Goal: Task Accomplishment & Management: Manage account settings

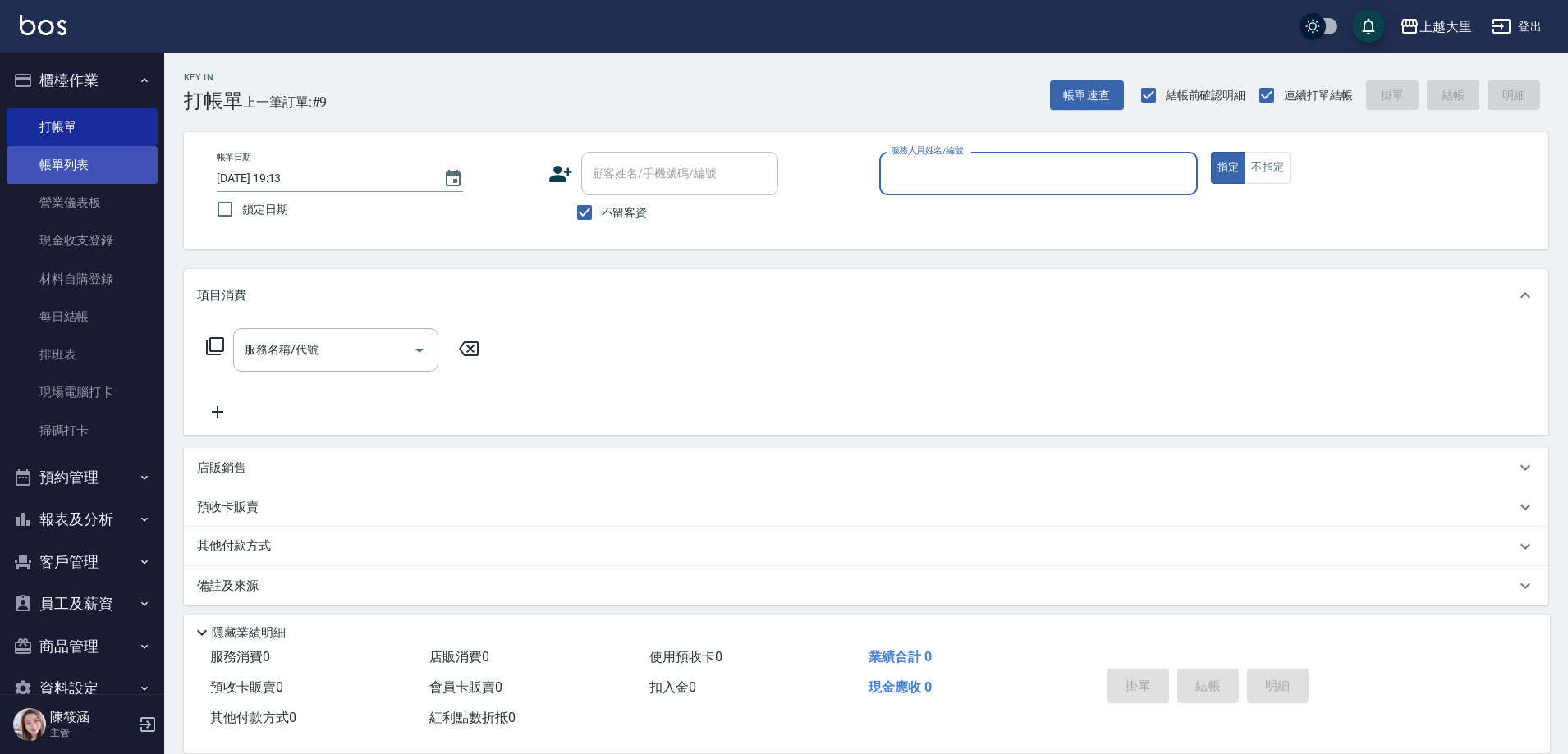
click at [119, 171] on link "帳單列表" at bounding box center [82, 165] width 151 height 38
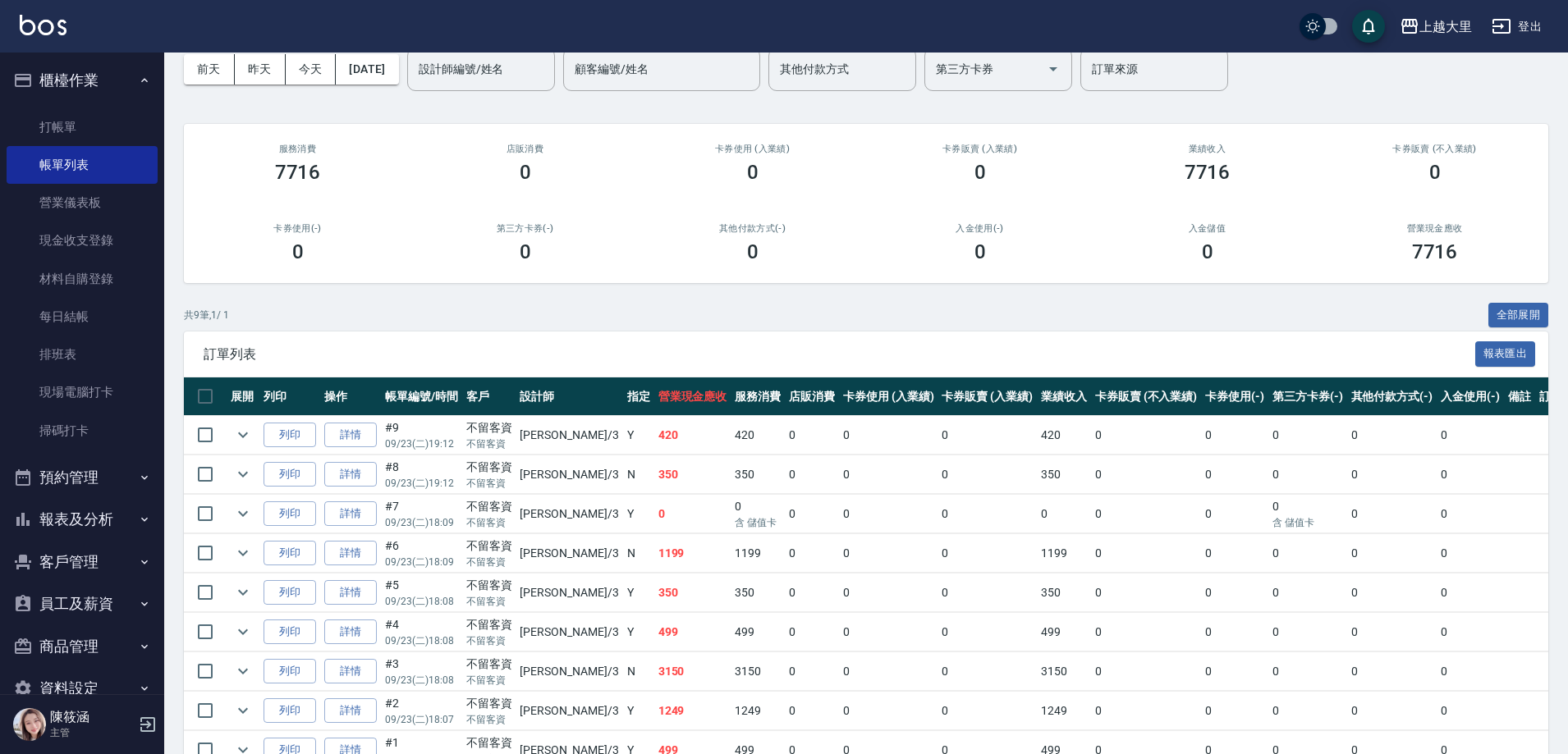
scroll to position [171, 0]
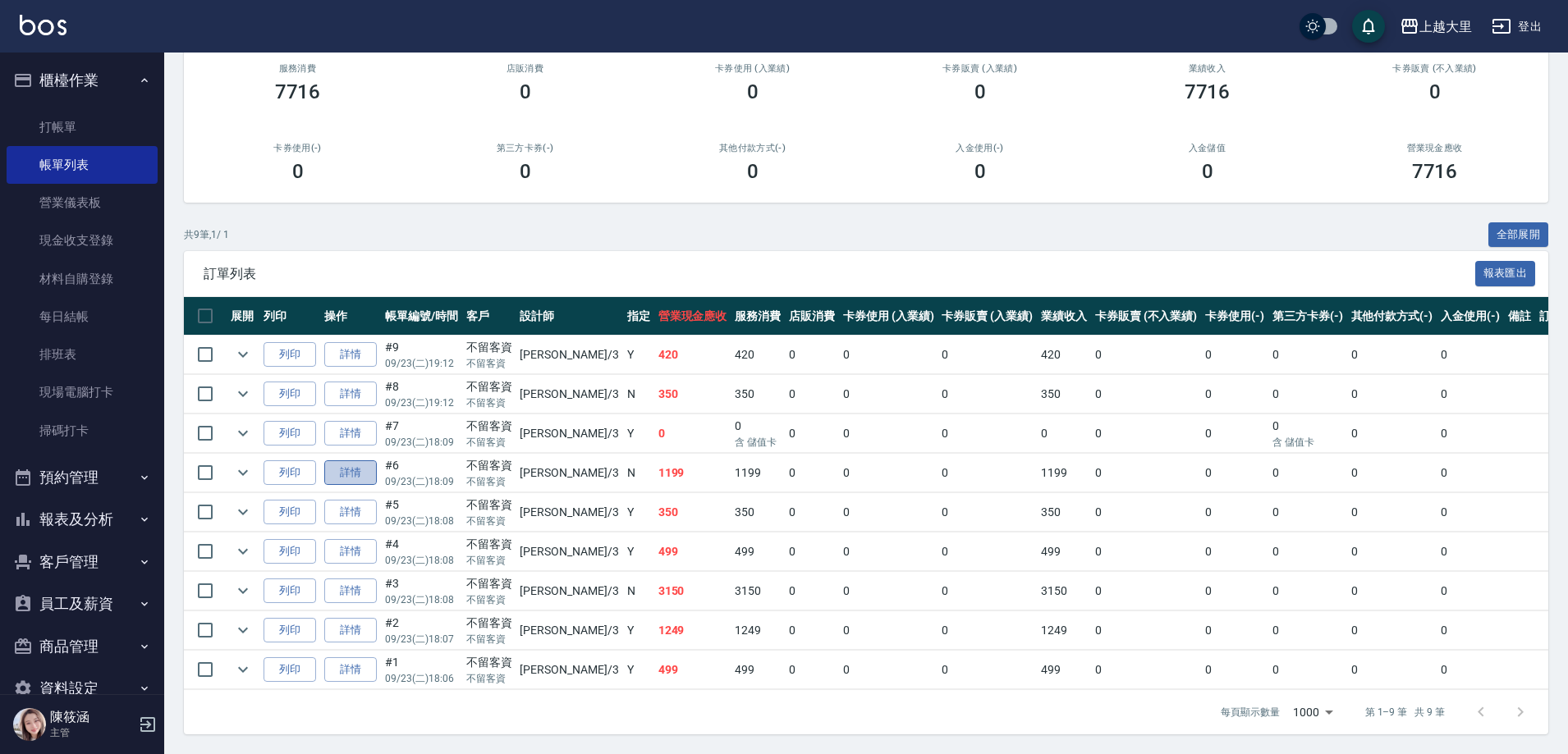
click at [348, 467] on link "詳情" at bounding box center [350, 474] width 53 height 26
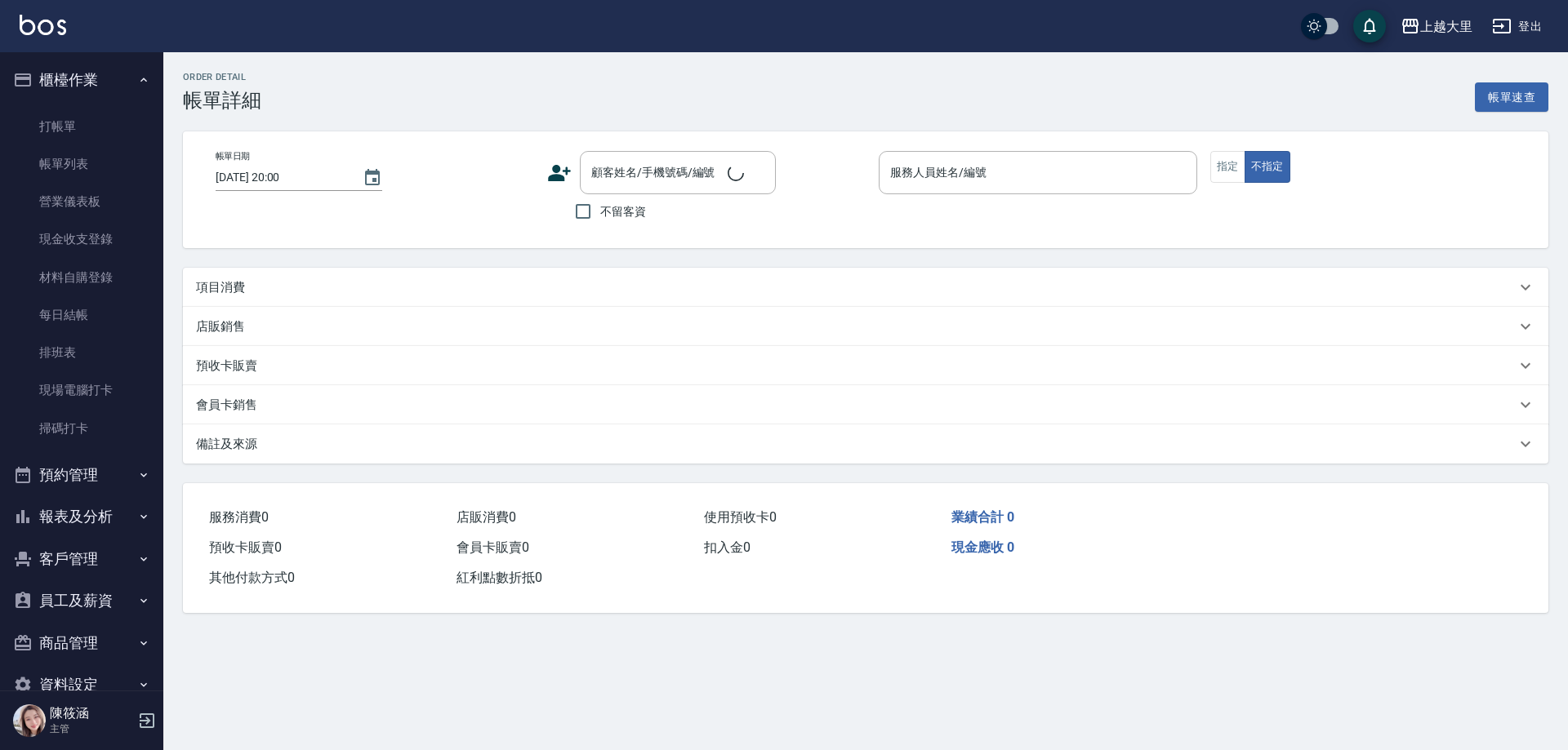
type input "[DATE] 18:09"
checkbox input "true"
type input "[PERSON_NAME]-3"
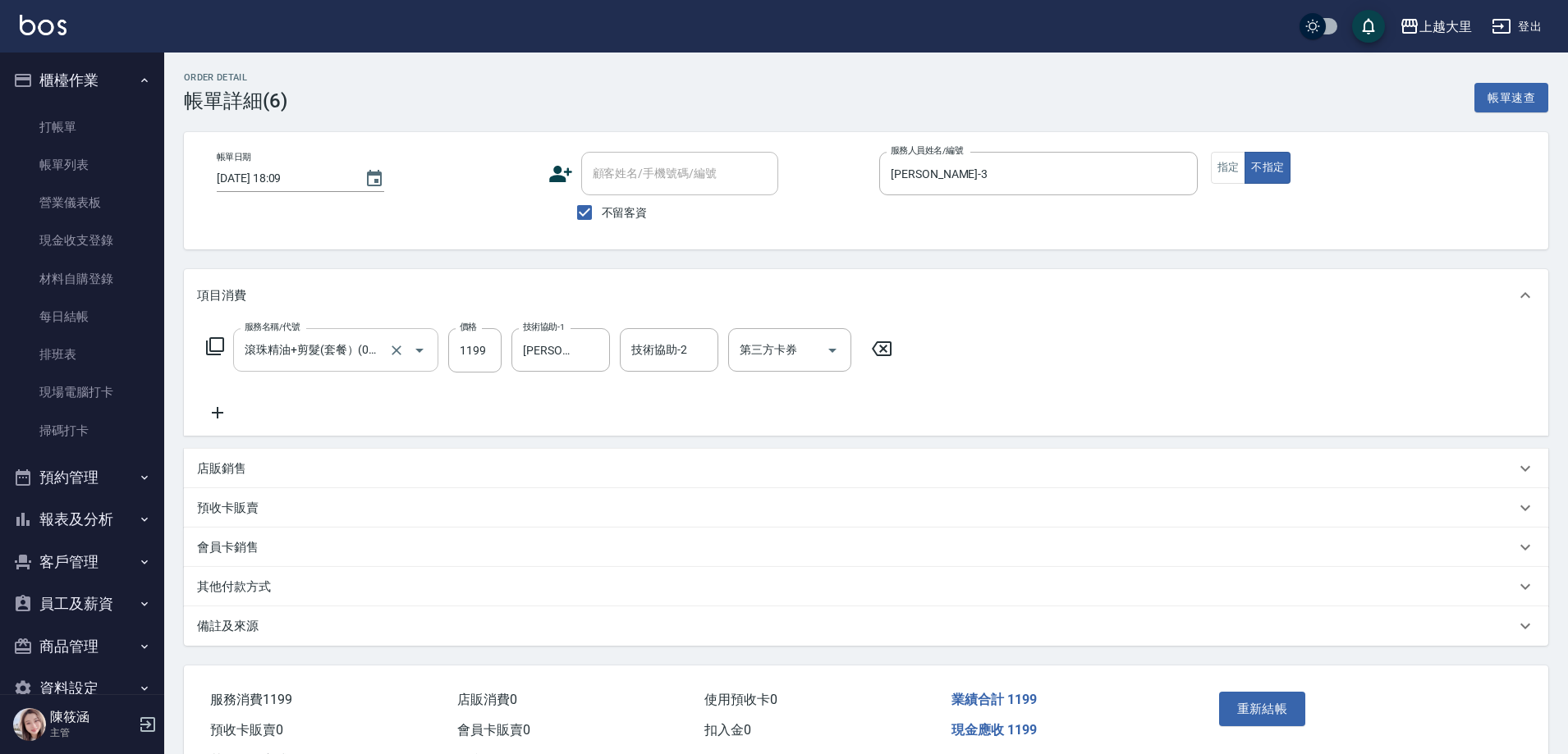
type input "滾珠精油+剪髮(套餐）(01199)"
click at [837, 358] on icon "Open" at bounding box center [831, 350] width 19 height 19
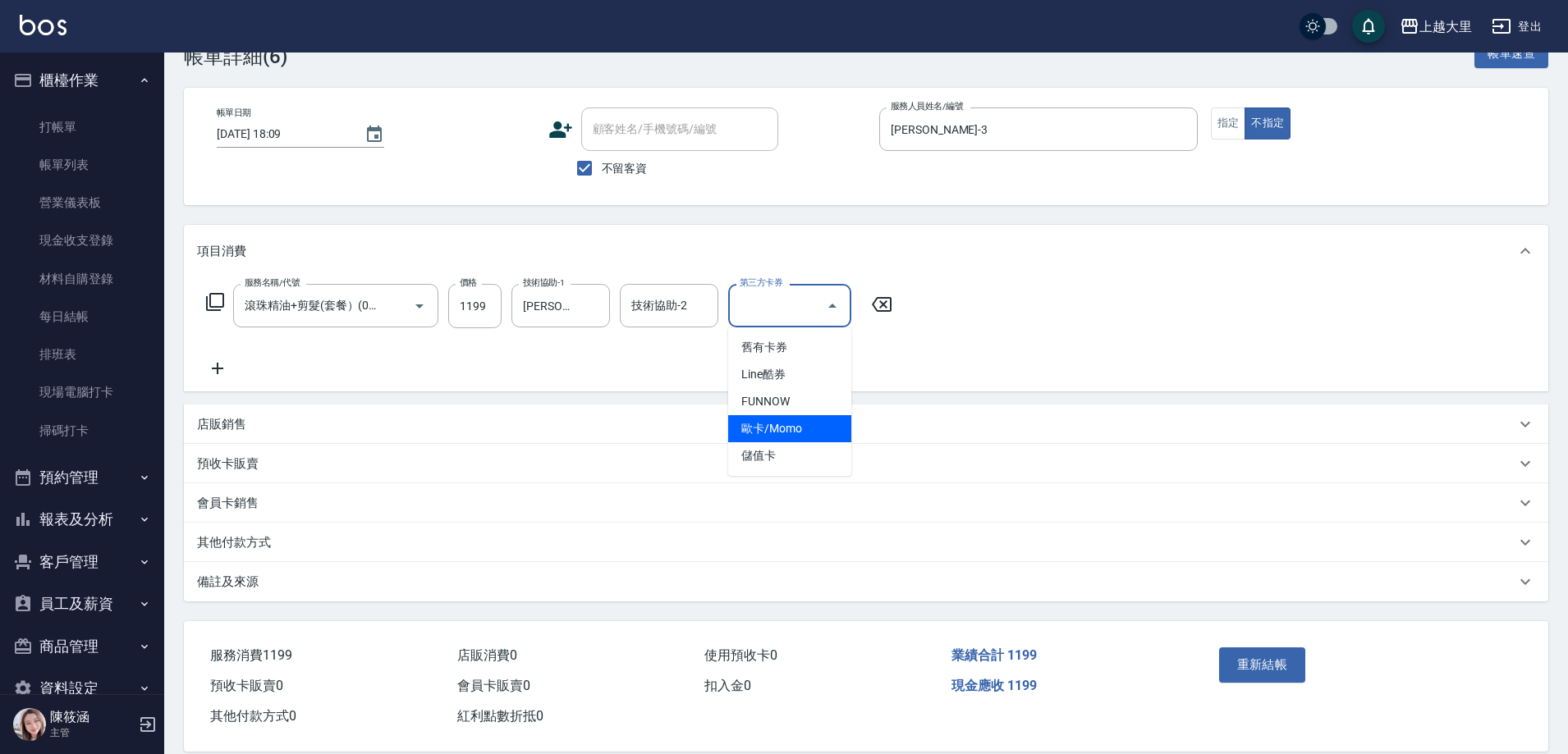
scroll to position [69, 0]
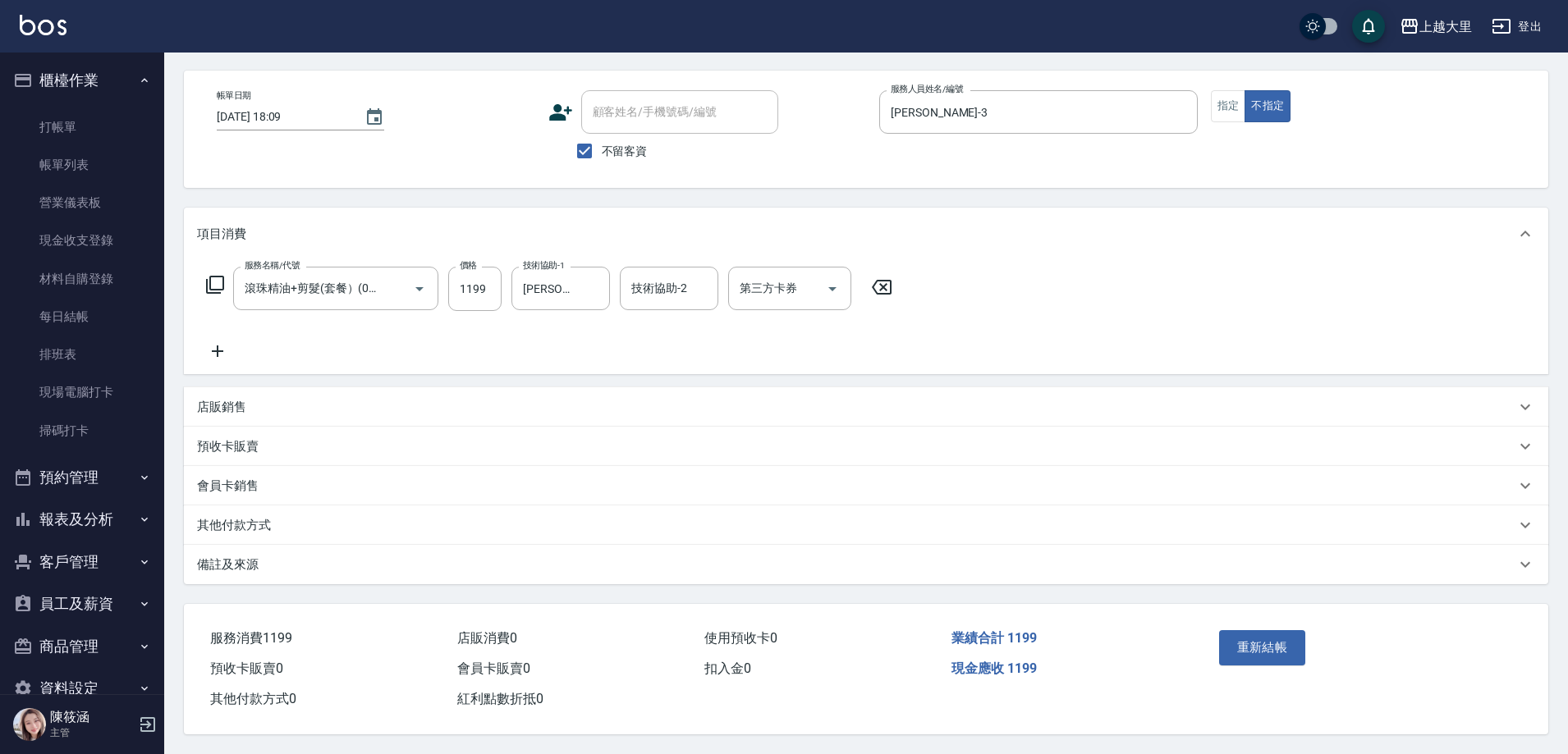
click at [247, 517] on p "其他付款方式" at bounding box center [234, 525] width 74 height 18
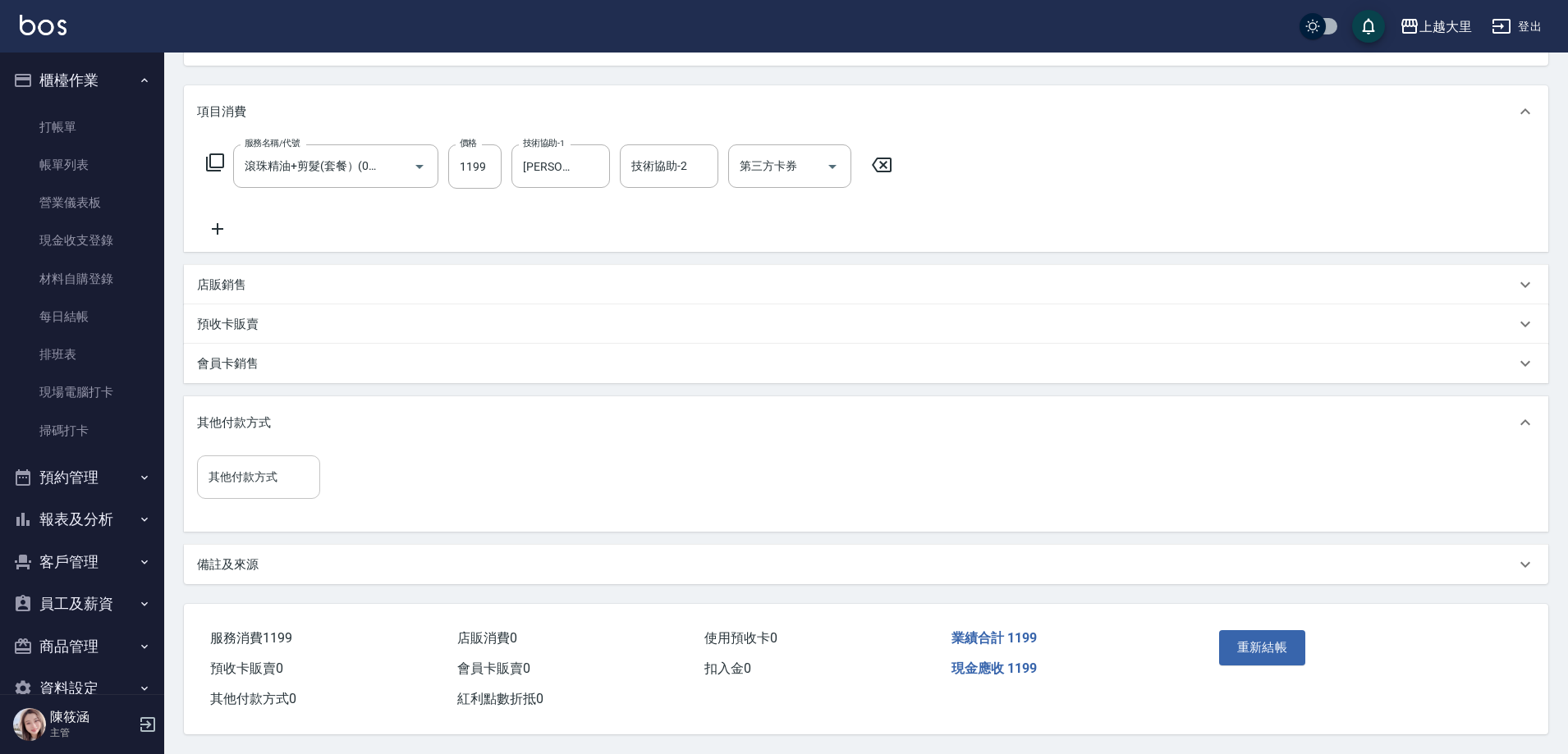
scroll to position [191, 0]
click at [290, 463] on input "其他付款方式" at bounding box center [259, 477] width 109 height 29
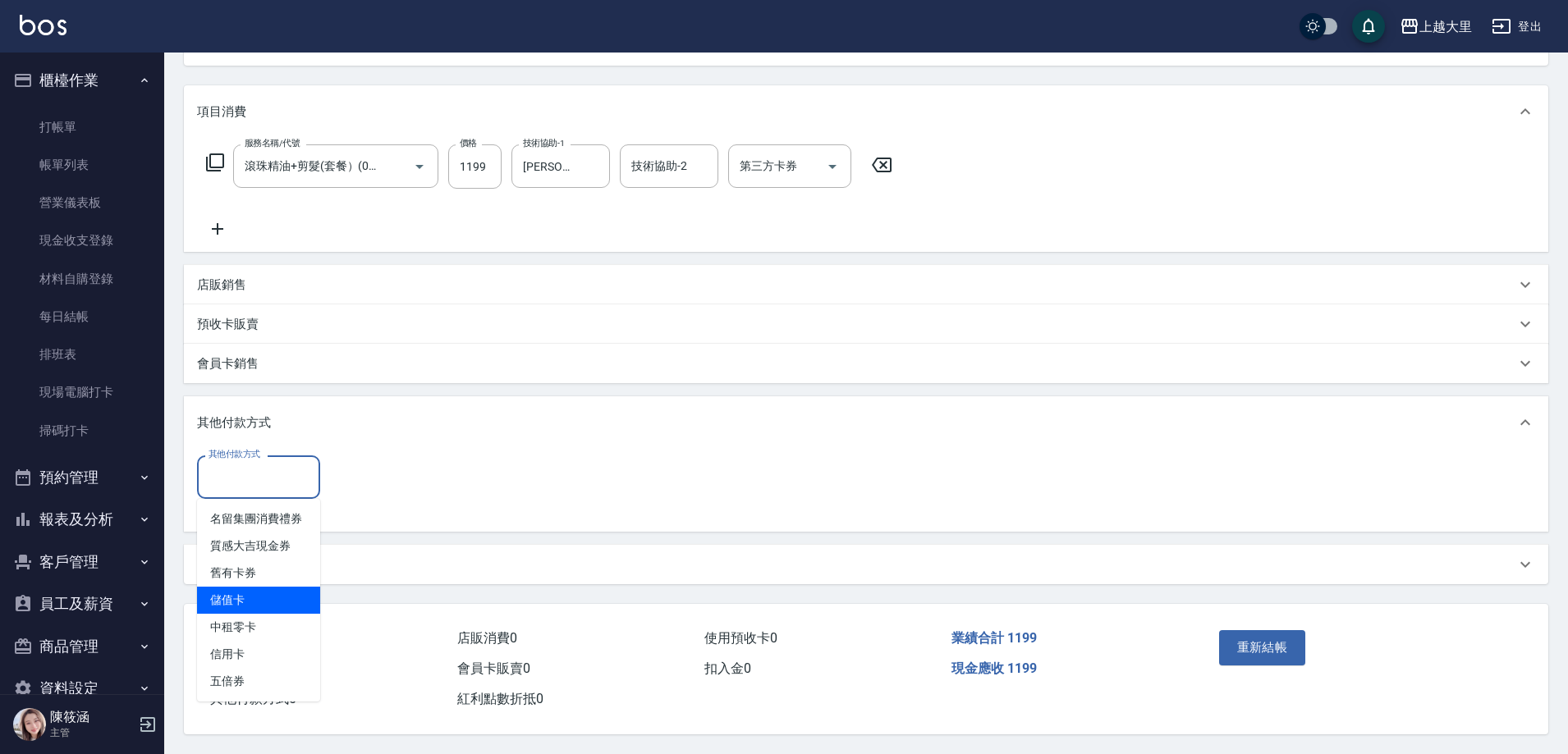
click at [242, 595] on span "儲值卡" at bounding box center [259, 600] width 124 height 27
type input "儲值卡"
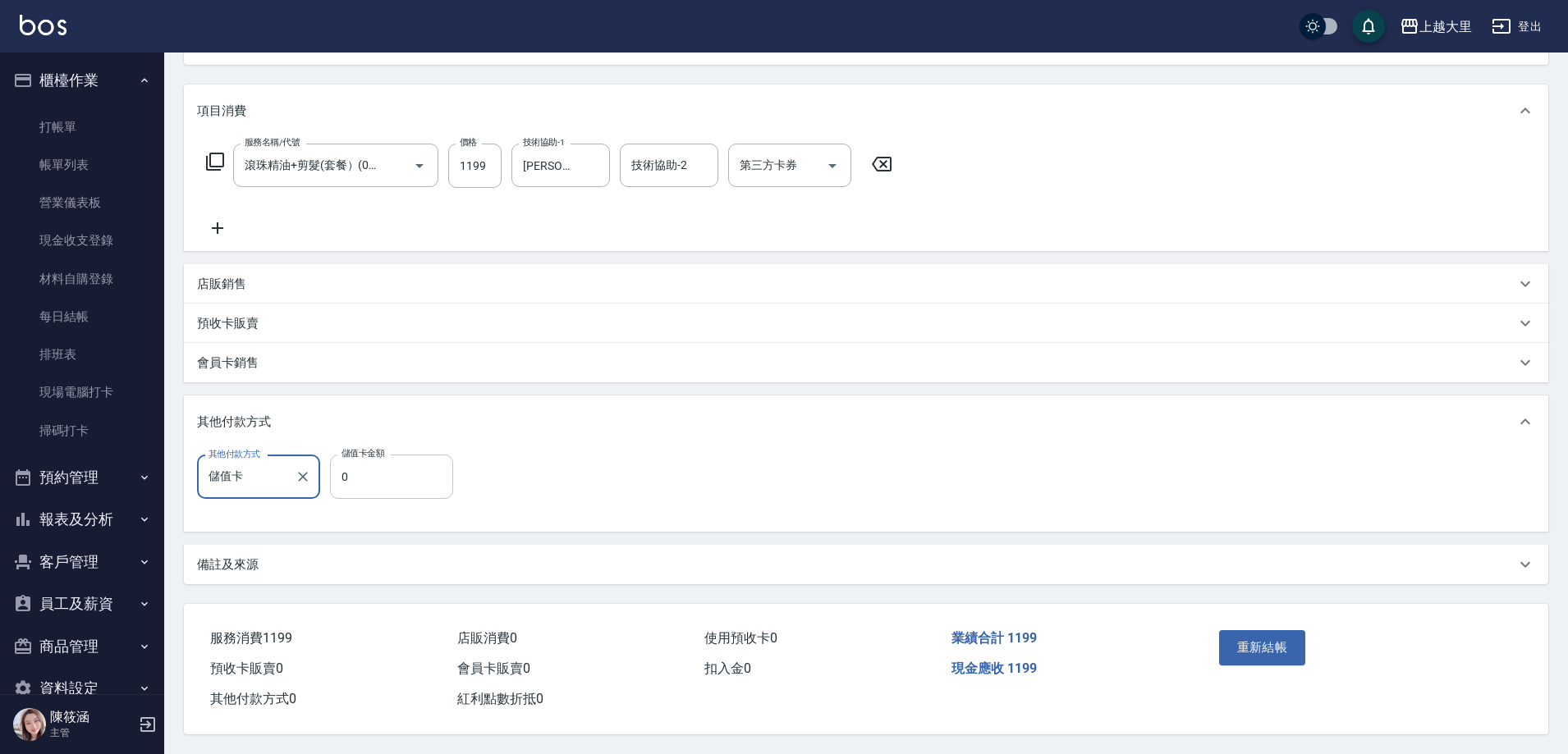
click at [405, 481] on input "0" at bounding box center [392, 477] width 124 height 44
type input "1000"
click at [1273, 631] on button "重新結帳" at bounding box center [1262, 647] width 87 height 34
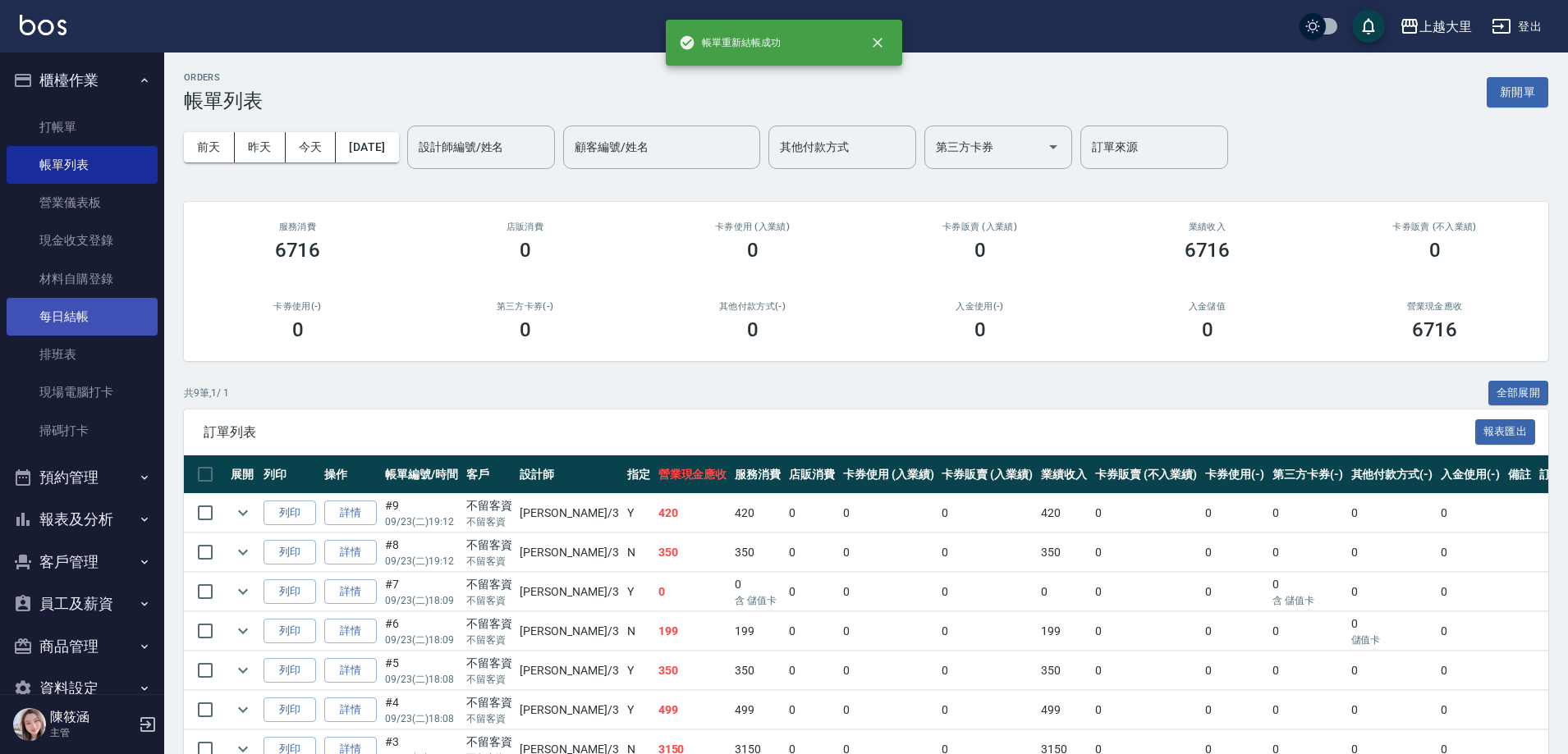
click at [89, 325] on link "每日結帳" at bounding box center [82, 316] width 151 height 38
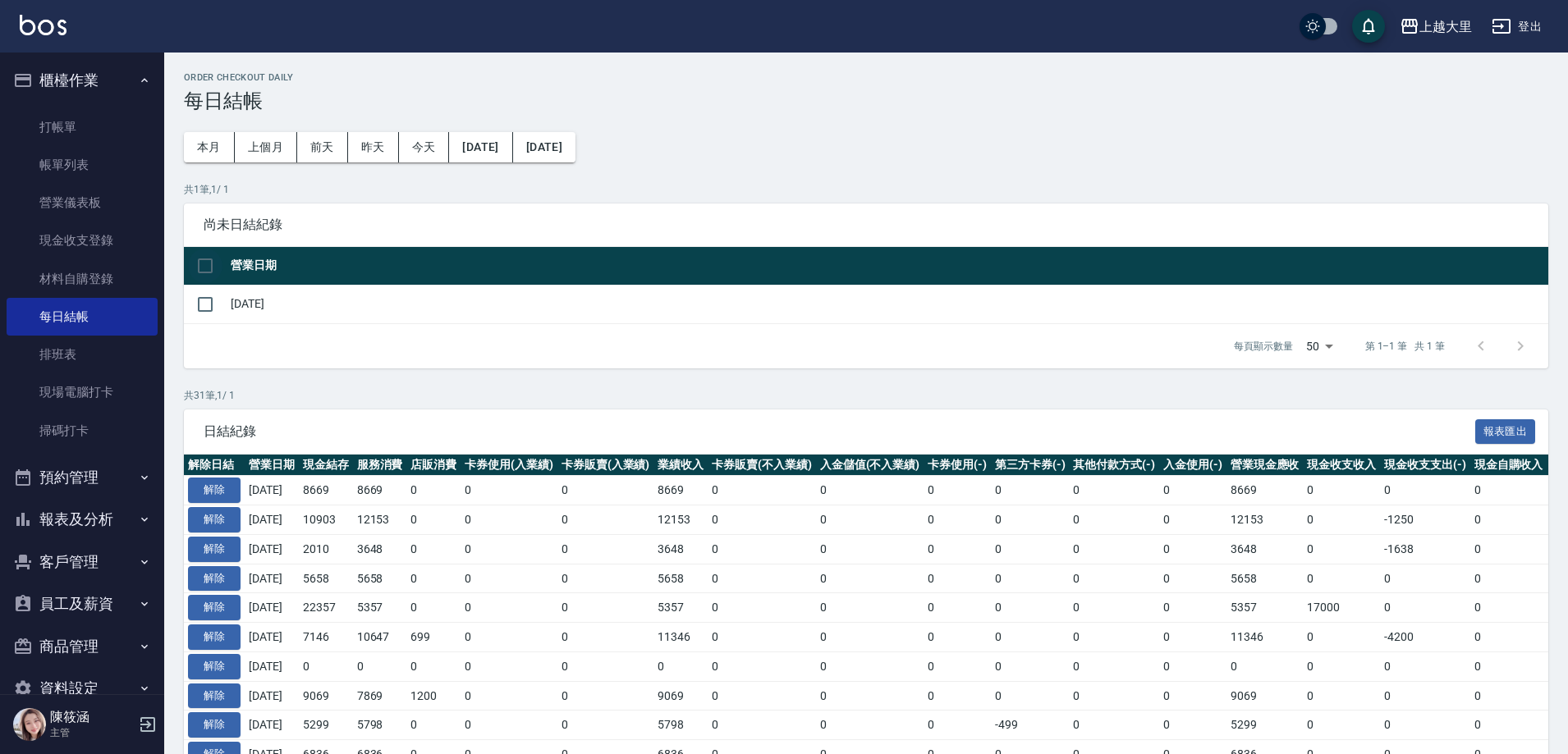
click at [197, 252] on input "checkbox" at bounding box center [205, 265] width 34 height 34
checkbox input "true"
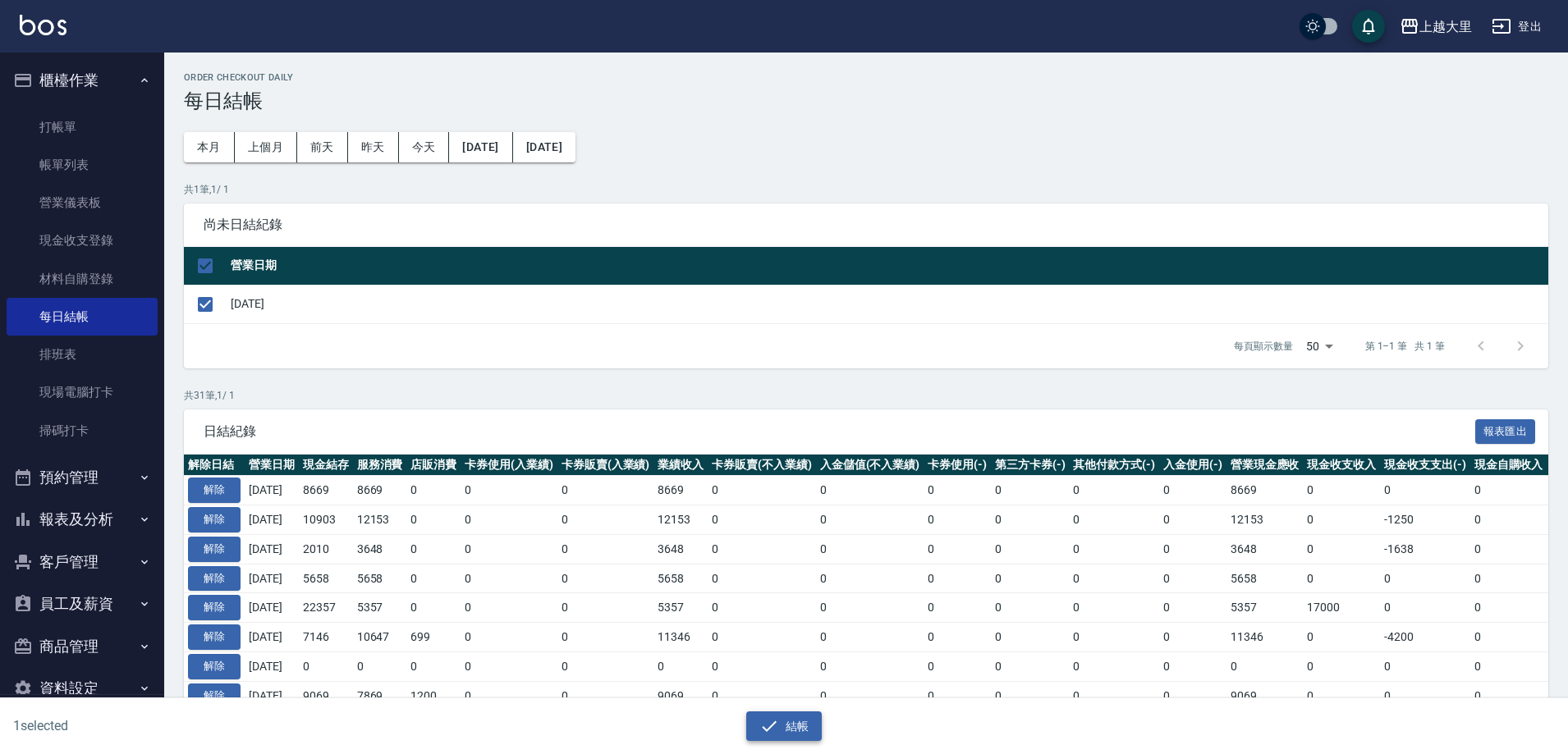
click at [747, 723] on button "結帳" at bounding box center [784, 726] width 77 height 30
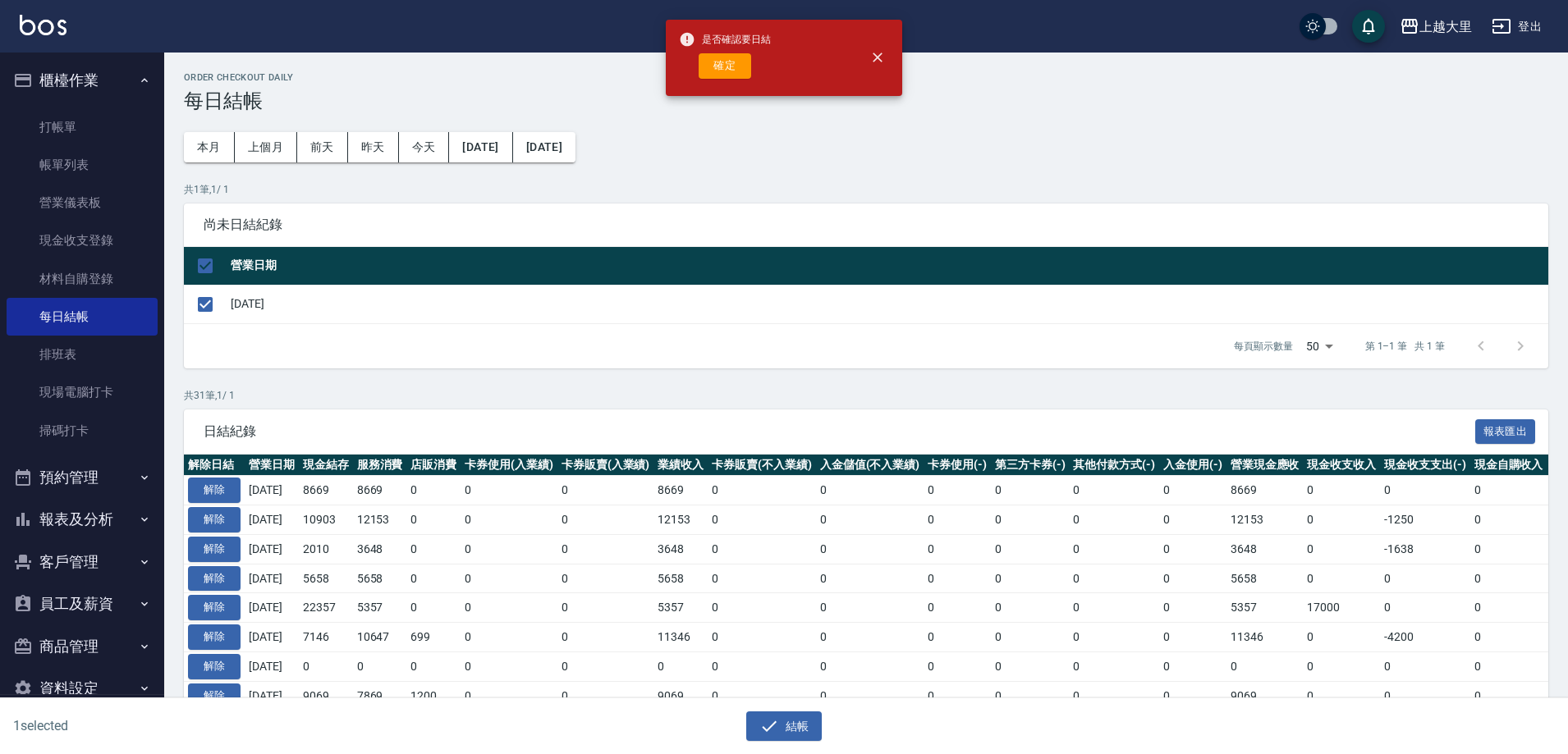
click at [735, 64] on button "確定" at bounding box center [725, 66] width 53 height 26
checkbox input "false"
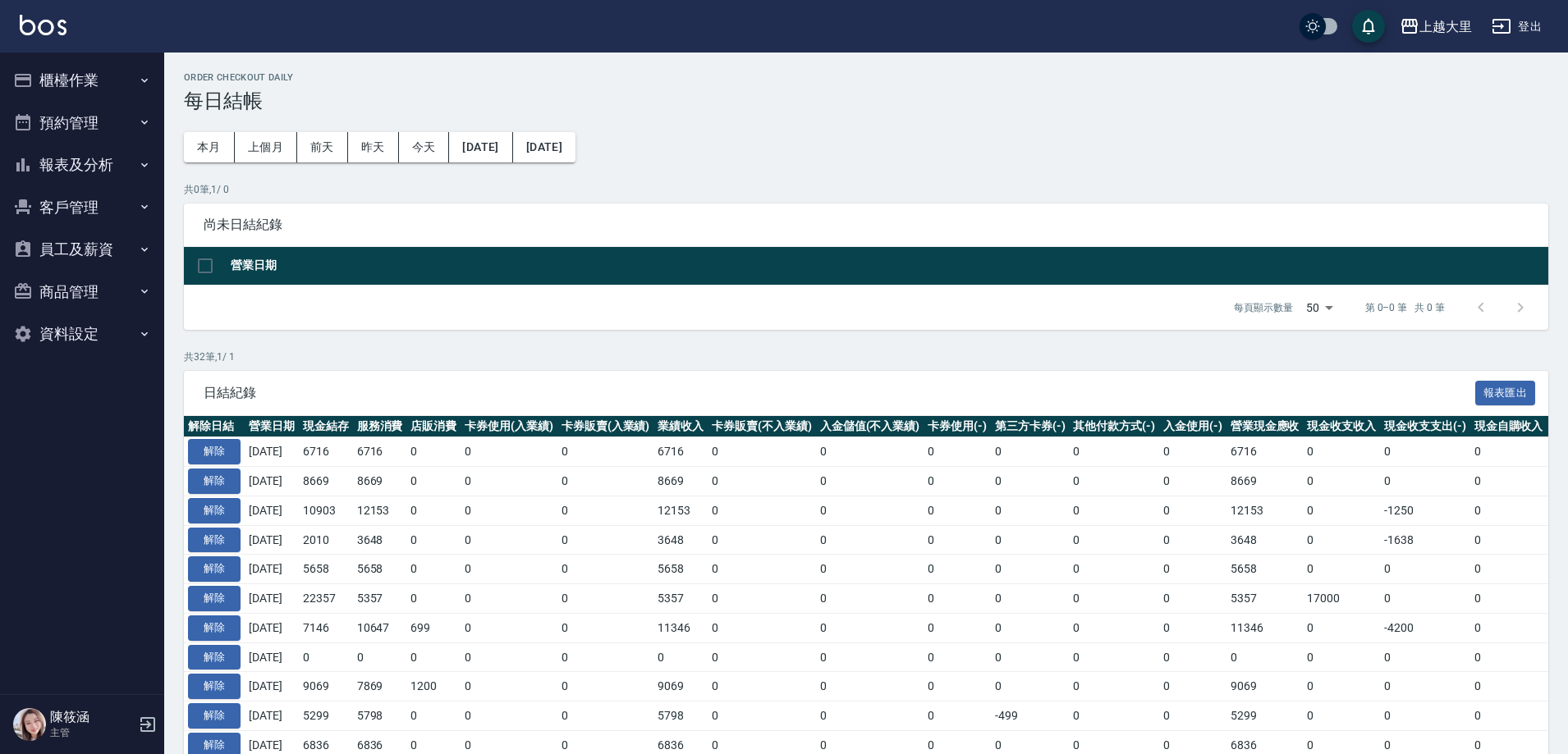
click at [112, 161] on button "報表及分析" at bounding box center [82, 165] width 151 height 42
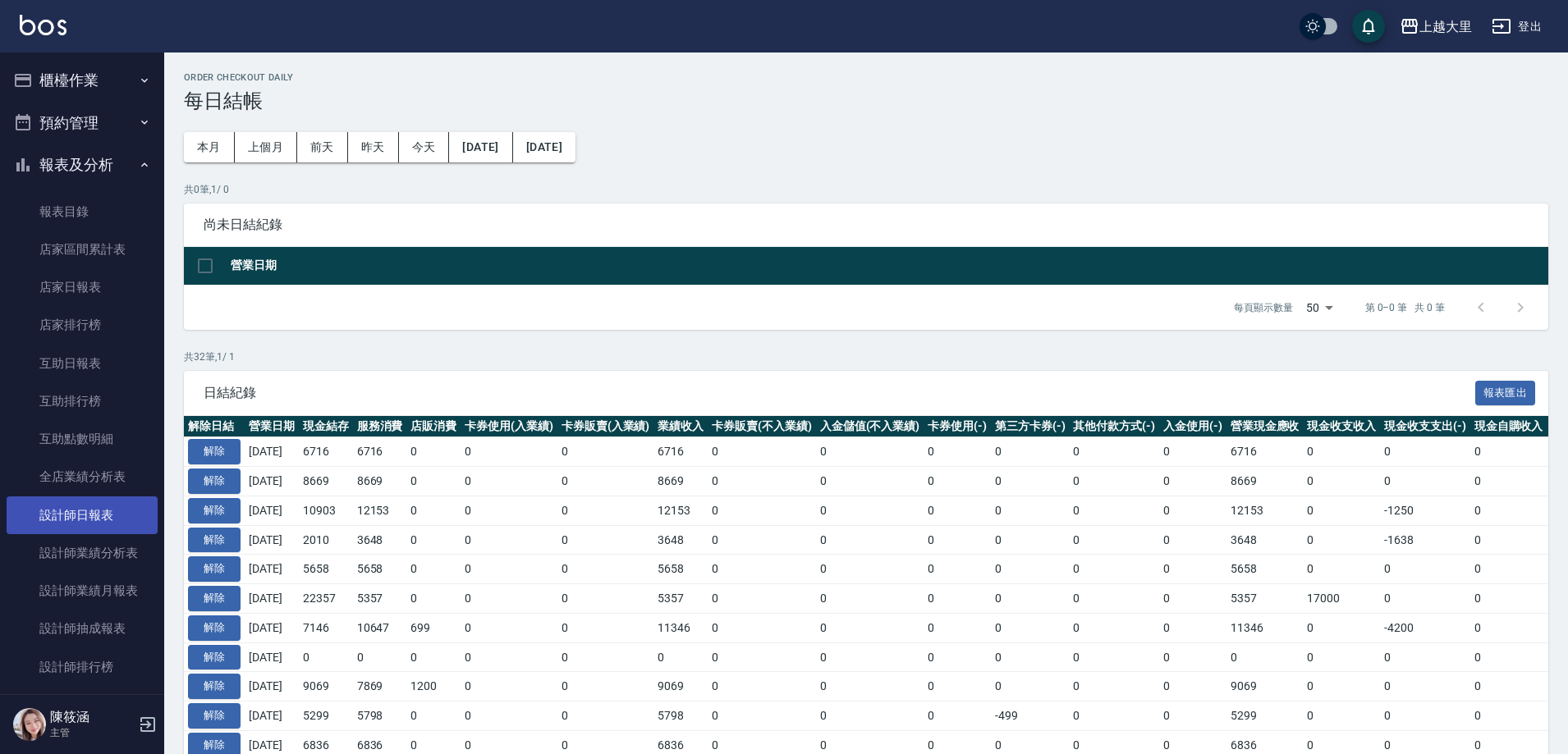
click at [71, 512] on link "設計師日報表" at bounding box center [82, 515] width 151 height 38
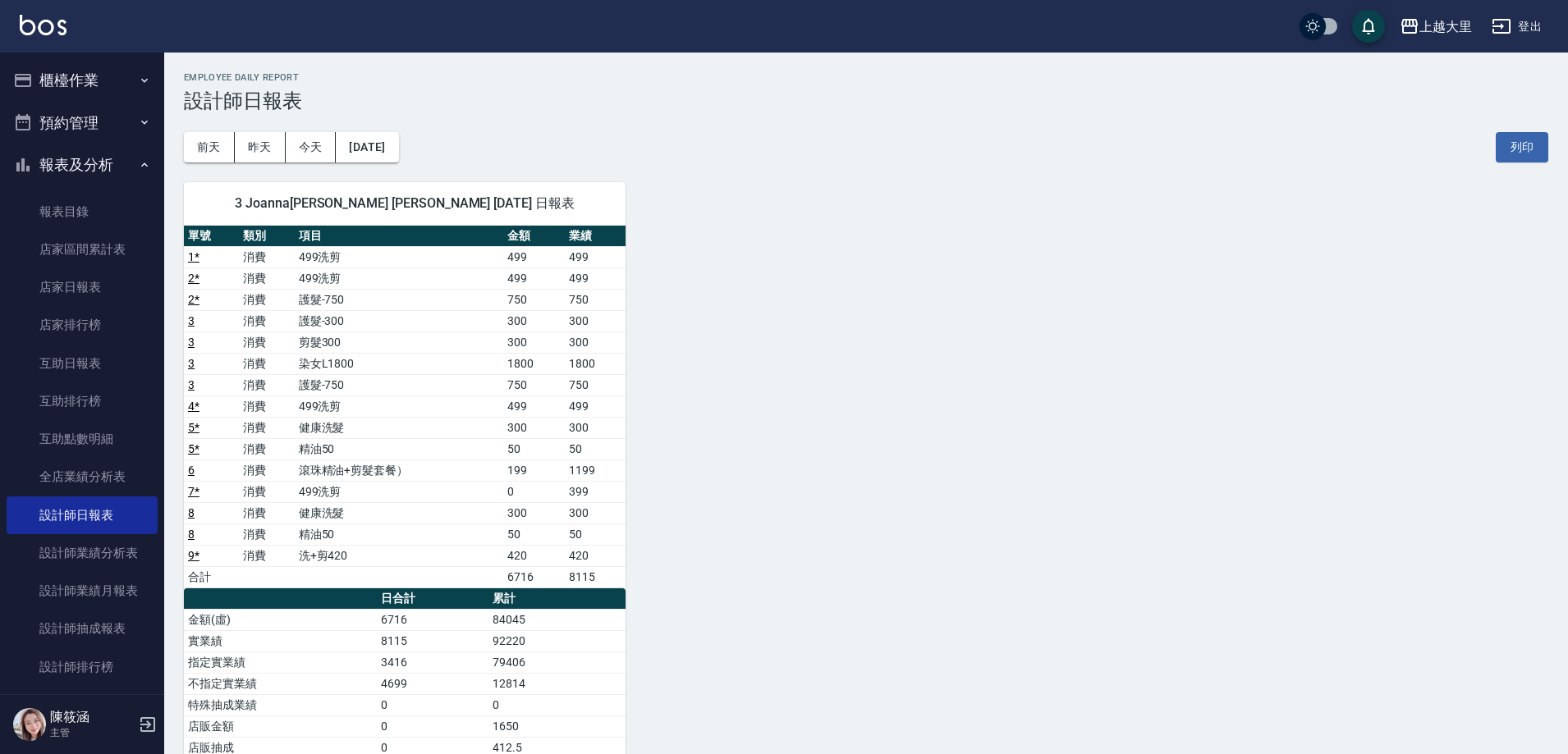
click at [814, 234] on div "3 Joanna[PERSON_NAME] [PERSON_NAME] [DATE] 日報表 單號 類別 項目 金額 業績 1 * 消費 499洗剪 499 …" at bounding box center [855, 556] width 1384 height 787
click at [738, 210] on div "3 Joanna[PERSON_NAME] [PERSON_NAME] [DATE] 日報表 單號 類別 項目 金額 業績 1 * 消費 499洗剪 499 …" at bounding box center [855, 556] width 1384 height 787
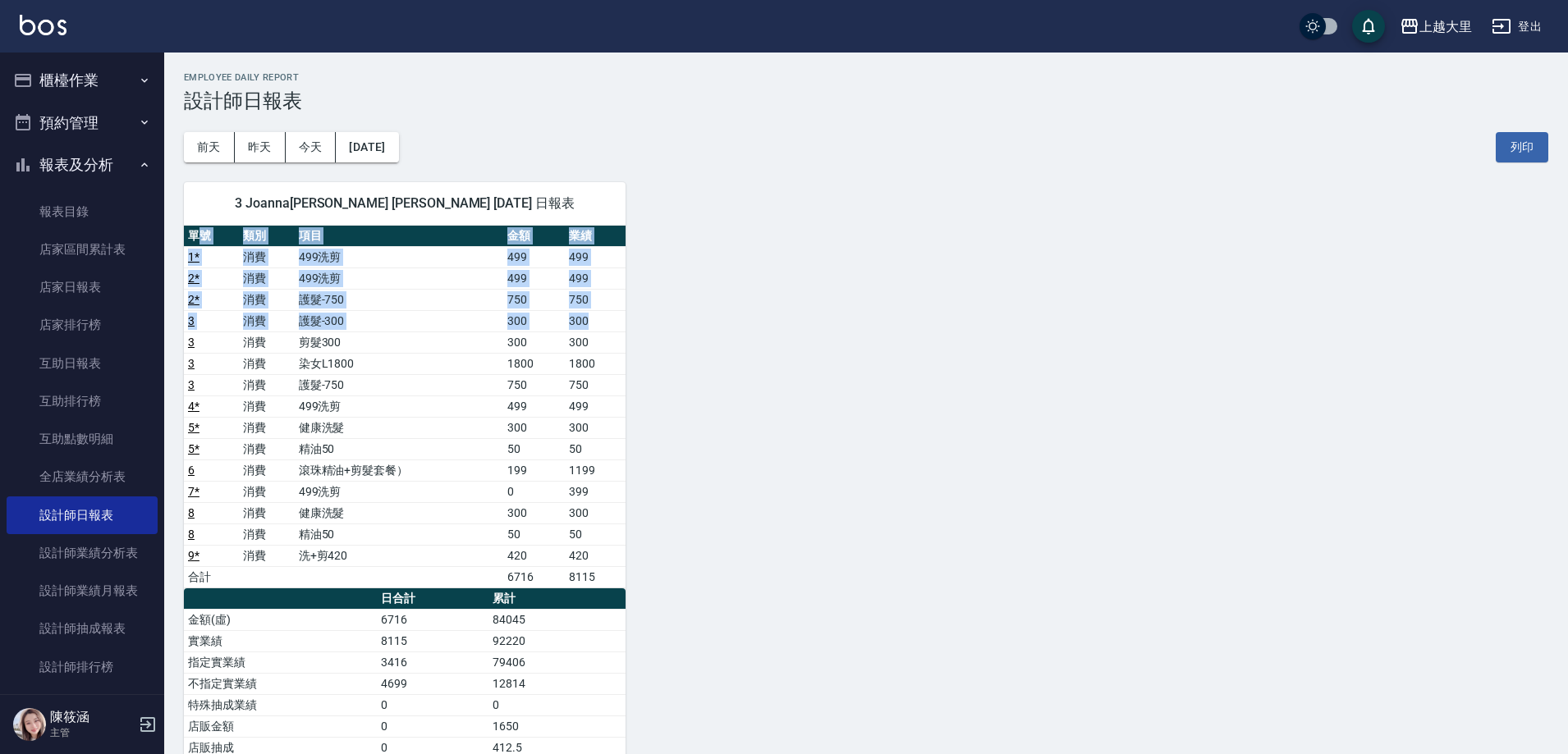
drag, startPoint x: 194, startPoint y: 243, endPoint x: 761, endPoint y: 337, distance: 574.7
click at [642, 350] on div "3 Joanna[PERSON_NAME] [PERSON_NAME] [DATE] 日報表 單號 類別 項目 金額 業績 1 * 消費 499洗剪 499 …" at bounding box center [855, 556] width 1384 height 787
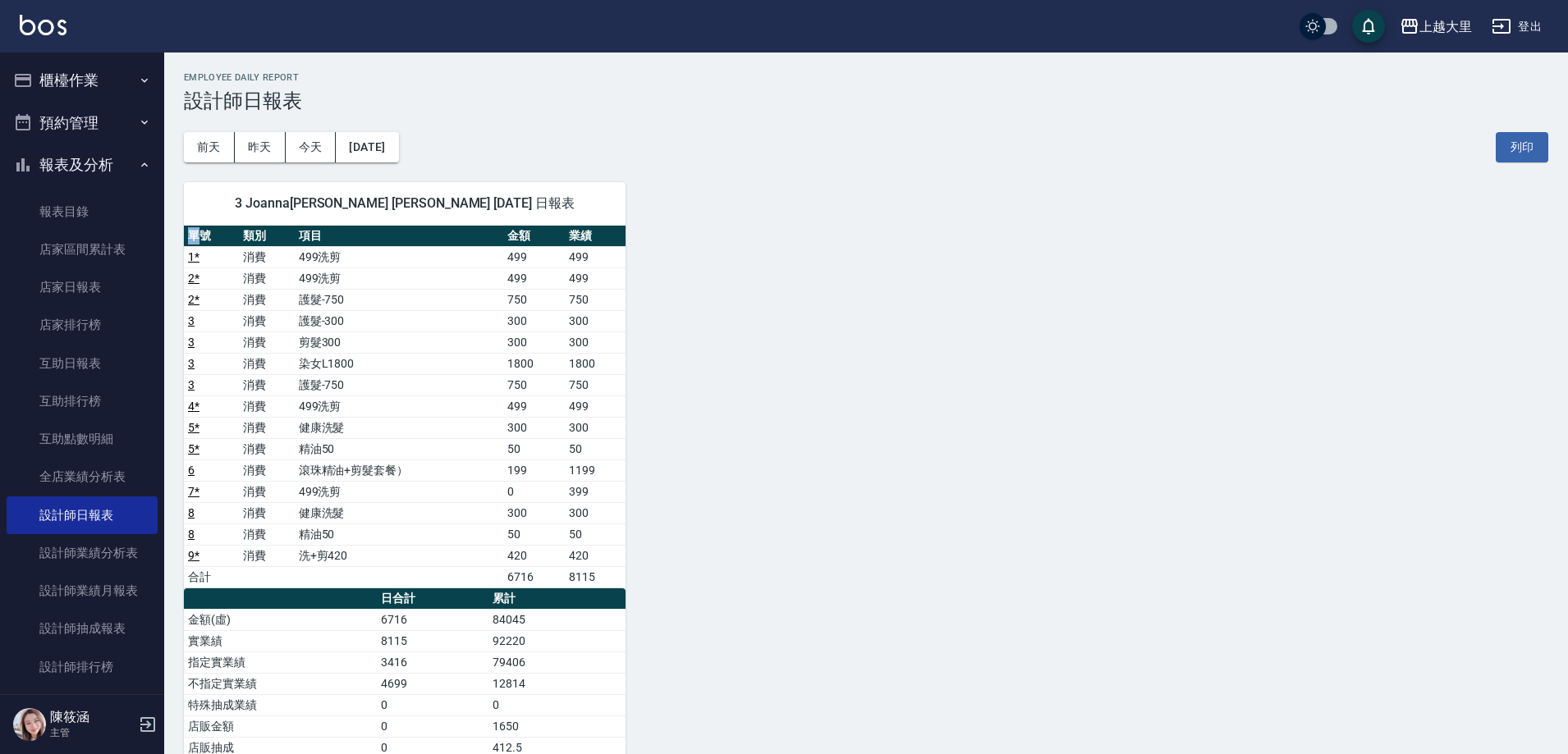
click at [791, 329] on div "3 Joanna[PERSON_NAME] [PERSON_NAME] [DATE] 日報表 單號 類別 項目 金額 業績 1 * 消費 499洗剪 499 …" at bounding box center [855, 556] width 1384 height 787
click at [791, 328] on div "3 Joanna[PERSON_NAME] [PERSON_NAME] [DATE] 日報表 單號 類別 項目 金額 業績 1 * 消費 499洗剪 499 …" at bounding box center [855, 556] width 1384 height 787
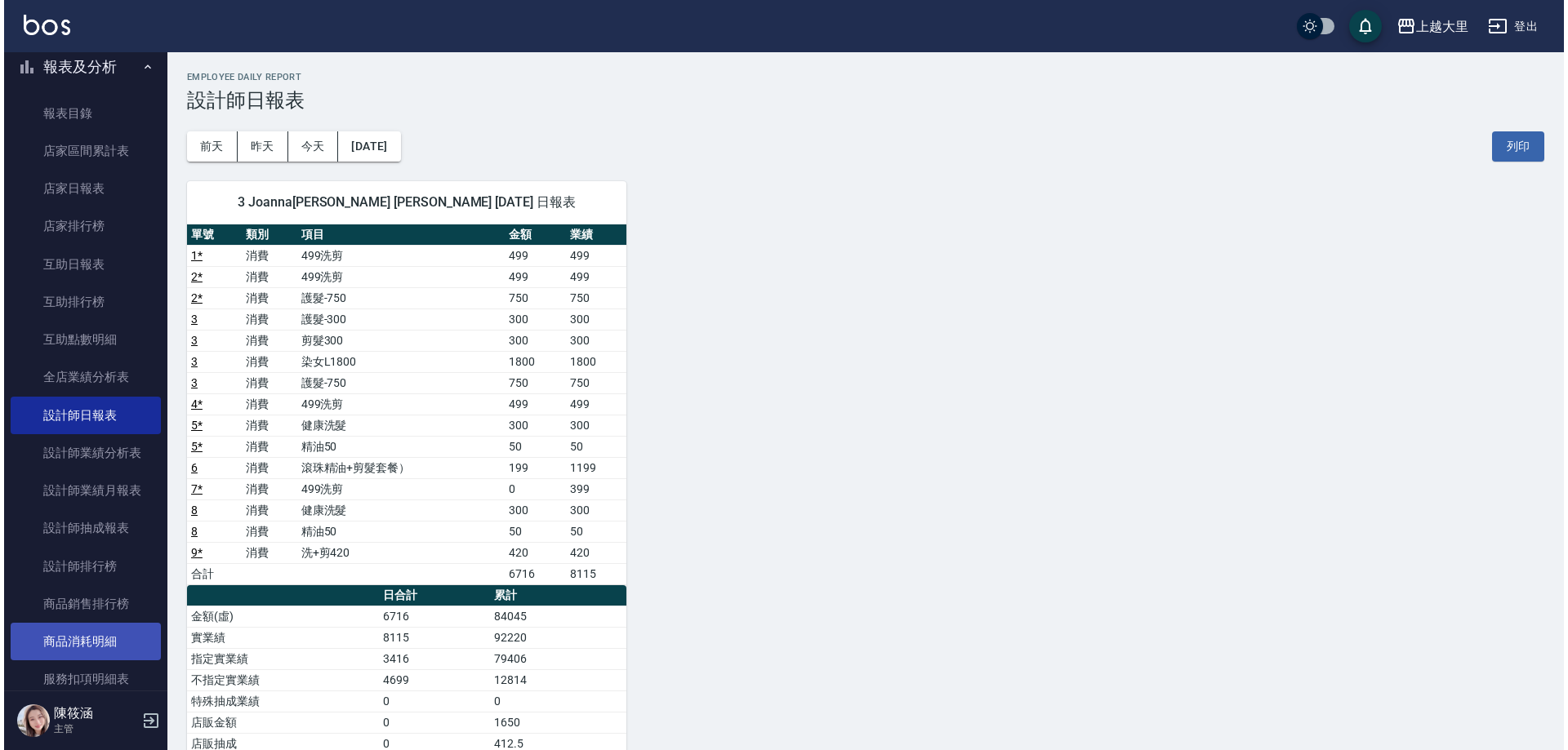
scroll to position [245, 0]
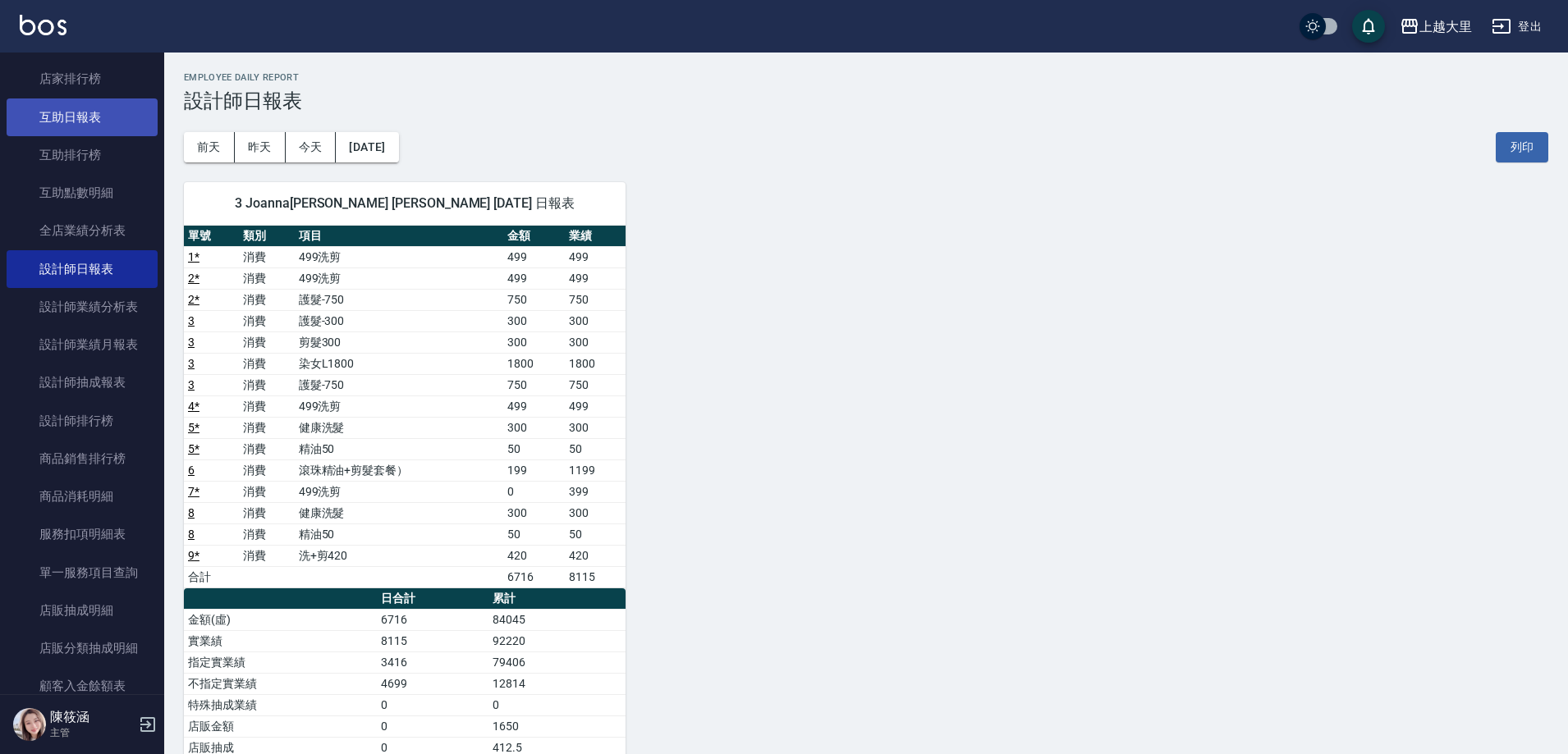
click at [93, 117] on link "互助日報表" at bounding box center [82, 117] width 151 height 38
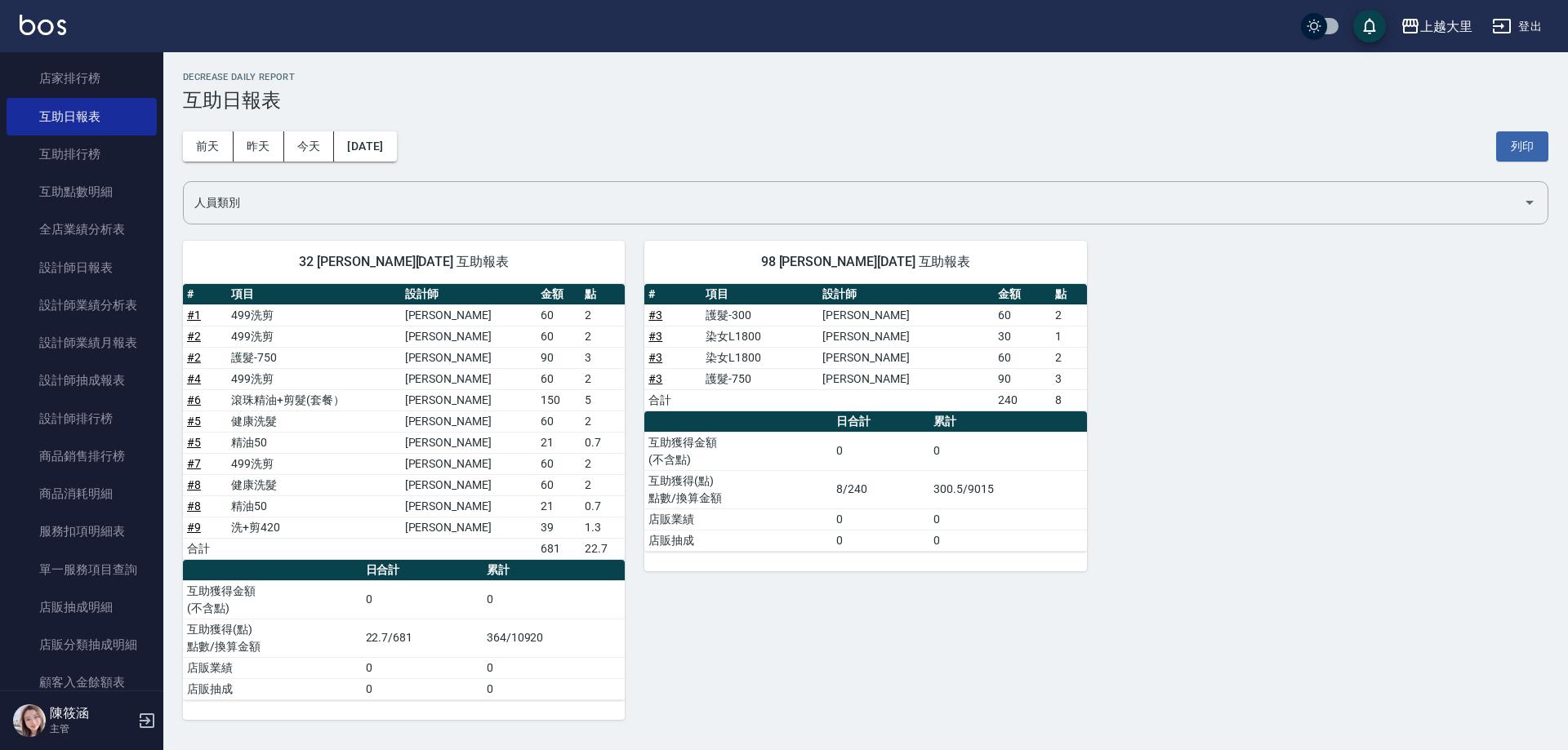
click at [572, 638] on td "364/10920" at bounding box center [554, 638] width 143 height 39
click at [768, 655] on div "98 [PERSON_NAME][DATE] 互助報表 # 項目 設計師 金額 點 # 3 護髮-300 [PERSON_NAME]60 2 # 3 染女L1…" at bounding box center [855, 470] width 461 height 499
drag, startPoint x: 457, startPoint y: 637, endPoint x: 598, endPoint y: 673, distance: 145.5
click at [591, 674] on tbody "互助獲得金額 (不含點) 0 0 互助獲得(點) 點數/換算金額 22.7/681 364/10920 店販業績 0 0 店販抽成 0 0" at bounding box center [403, 640] width 442 height 119
click at [630, 658] on div "98 [PERSON_NAME][DATE] 互助報表 # 項目 設計師 金額 點 # 3 護髮-300 [PERSON_NAME]60 2 # 3 染女L1…" at bounding box center [855, 470] width 461 height 499
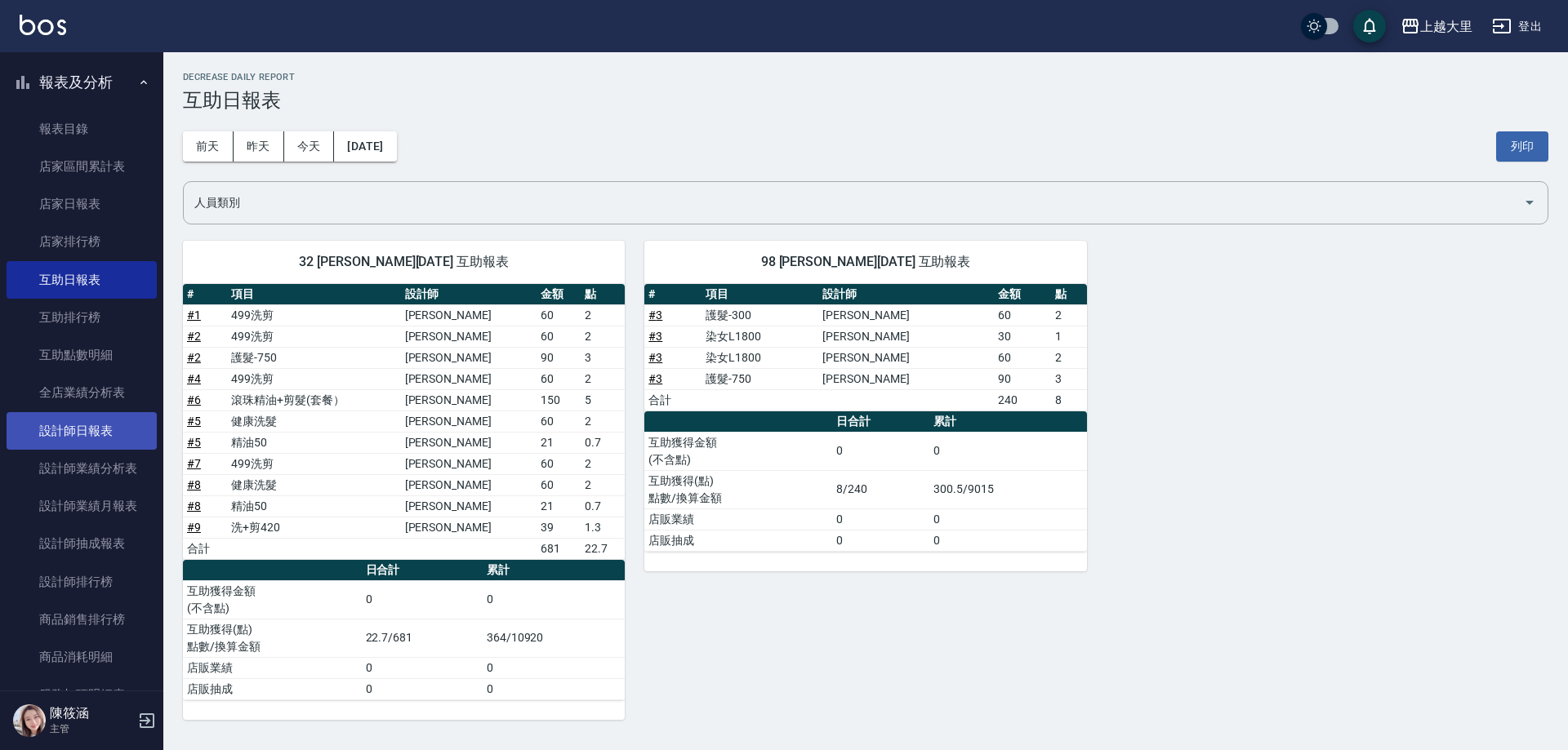
scroll to position [163, 0]
